Goal: Task Accomplishment & Management: Manage account settings

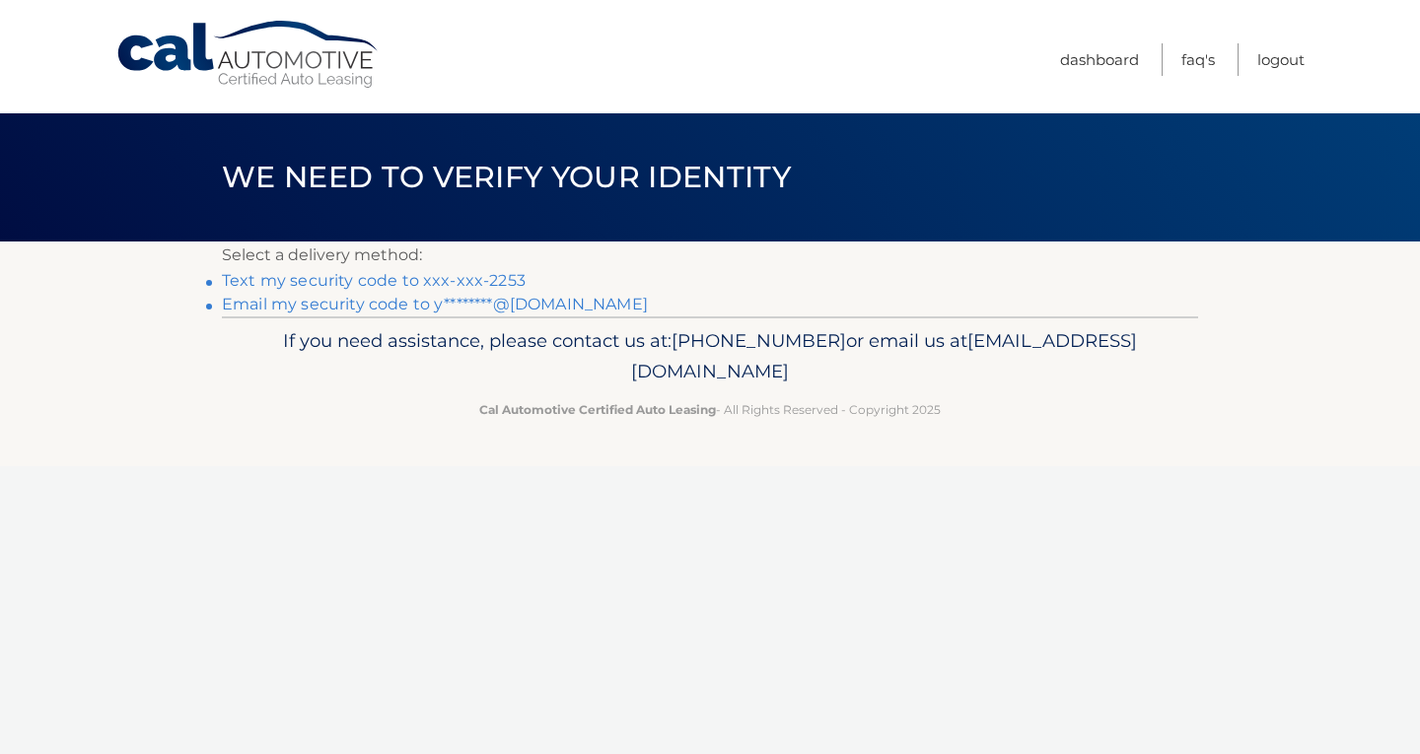
click at [419, 283] on link "Text my security code to xxx-xxx-2253" at bounding box center [374, 280] width 304 height 19
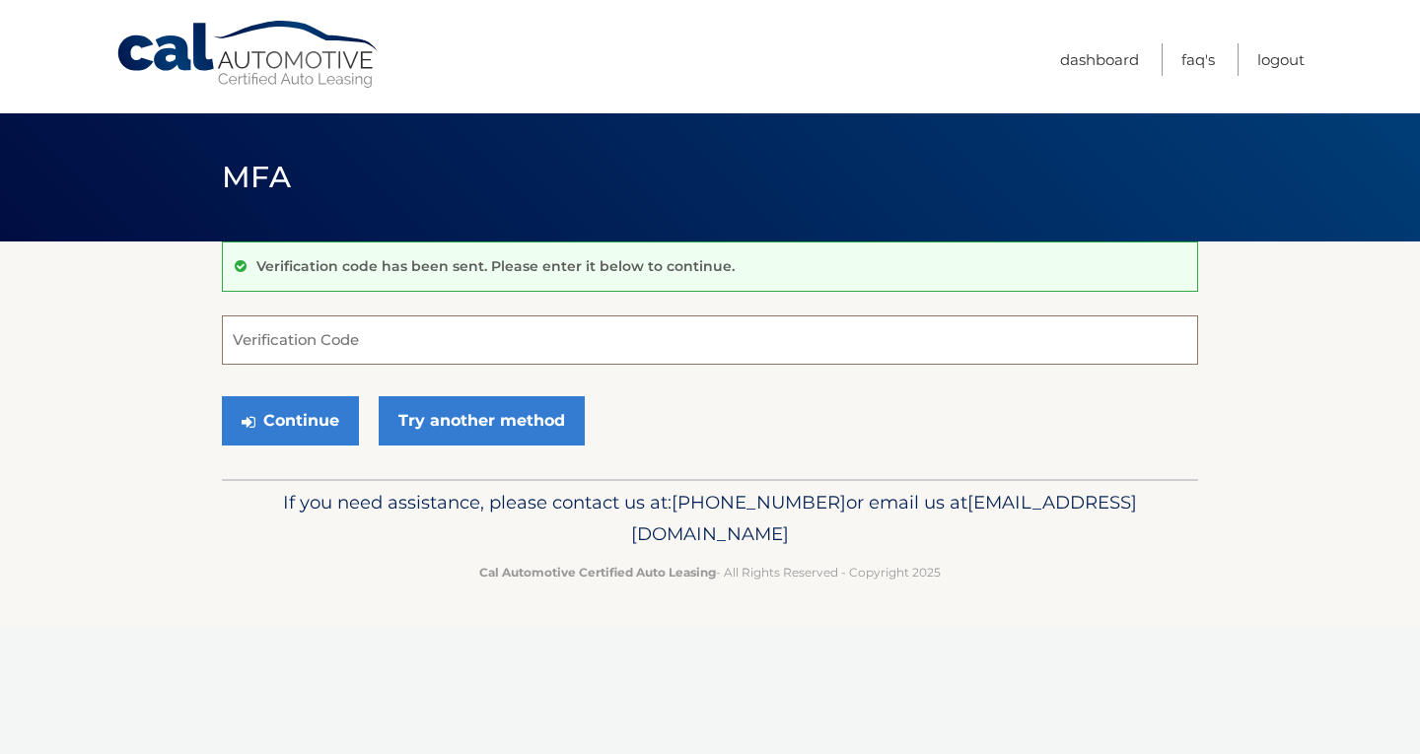
click at [481, 353] on input "Verification Code" at bounding box center [710, 339] width 976 height 49
type input "108588"
click at [274, 409] on button "Continue" at bounding box center [290, 420] width 137 height 49
